Goal: Information Seeking & Learning: Learn about a topic

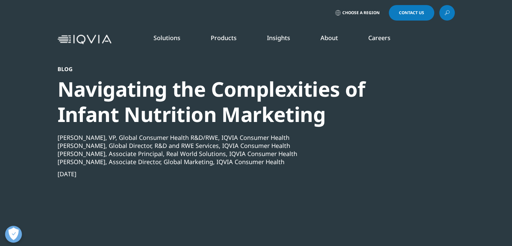
click at [265, 42] on li "Insights BLOGS, WHITE PAPERS & CASE STUDIES Explore our library of insights, th…" at bounding box center [279, 45] width 54 height 22
click at [271, 38] on link "Insights" at bounding box center [278, 38] width 23 height 8
click at [159, 37] on ol "Solutions quick find a capability Clear Search Loading SOLUTIONS Research & Dev…" at bounding box center [264, 45] width 253 height 22
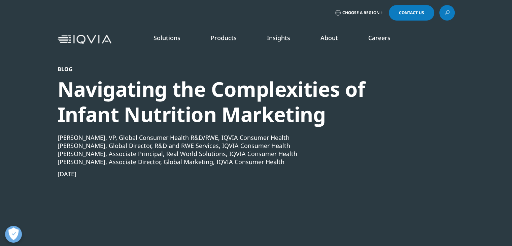
click at [159, 37] on link "Solutions" at bounding box center [167, 38] width 27 height 8
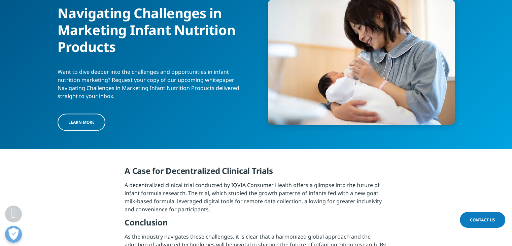
scroll to position [595, 0]
click at [87, 121] on span "LEARN MORE" at bounding box center [81, 122] width 26 height 6
